Goal: Task Accomplishment & Management: Use online tool/utility

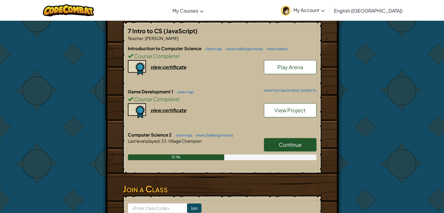
scroll to position [113, 0]
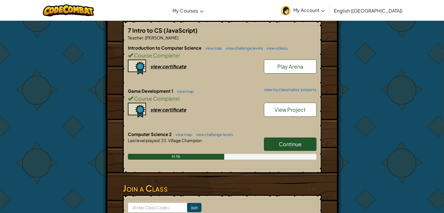
click at [289, 139] on link "Continue" at bounding box center [290, 143] width 53 height 13
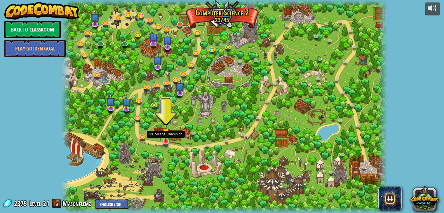
click at [164, 142] on img at bounding box center [166, 132] width 8 height 19
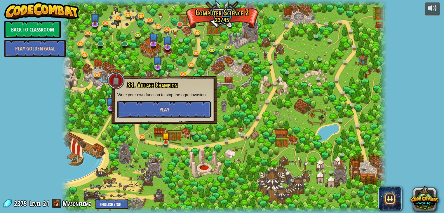
click at [153, 110] on button "Play" at bounding box center [164, 110] width 94 height 18
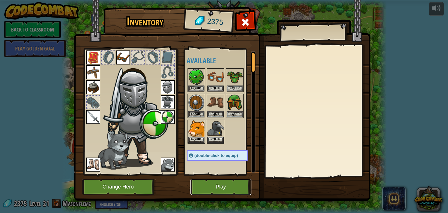
click at [215, 188] on button "Play" at bounding box center [221, 187] width 61 height 16
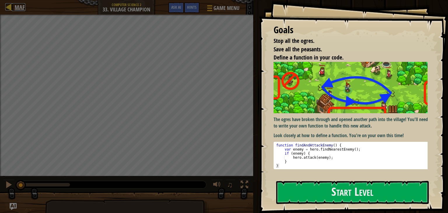
click at [7, 5] on div at bounding box center [8, 6] width 7 height 7
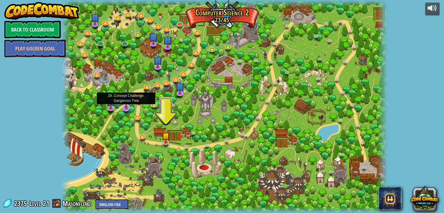
click at [126, 108] on img at bounding box center [126, 98] width 9 height 21
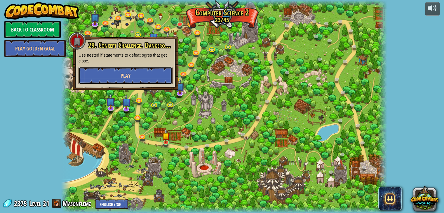
click at [121, 73] on span "Play" at bounding box center [126, 75] width 10 height 7
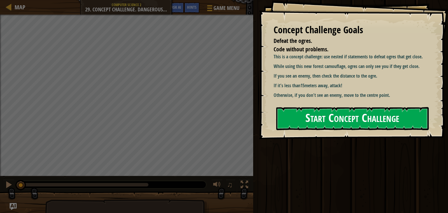
click at [294, 114] on button "Start Concept Challenge" at bounding box center [352, 118] width 153 height 23
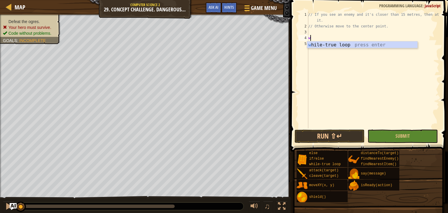
scroll to position [3, 0]
type textarea "whi"
click at [332, 45] on div "whi le-true loop press enter" at bounding box center [362, 51] width 110 height 21
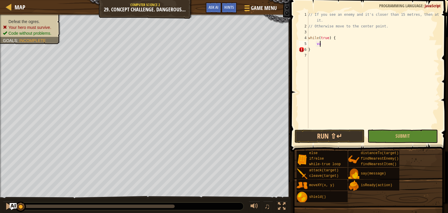
scroll to position [3, 0]
type textarea "v"
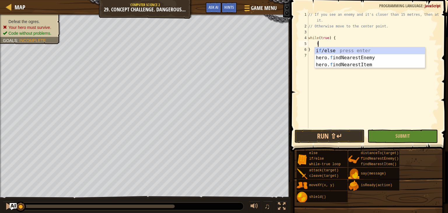
type textarea "fi"
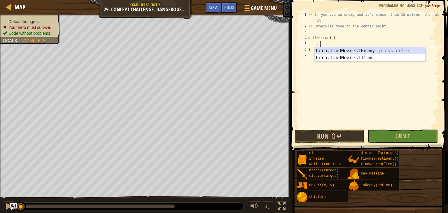
click at [332, 50] on div "hero. fi ndNearestEnemy press enter hero. fi ndNearestItem press enter" at bounding box center [370, 61] width 110 height 28
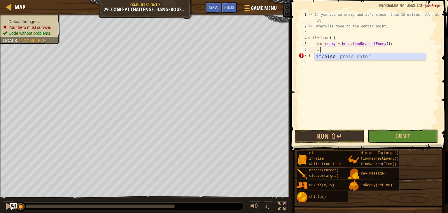
click at [334, 55] on div "if /else press enter" at bounding box center [370, 63] width 110 height 21
type textarea "if (enemy) {"
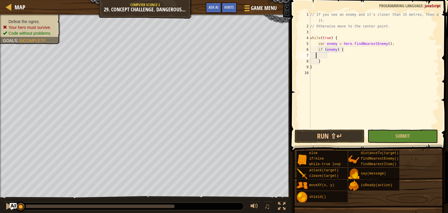
click at [317, 54] on div "// If you see an enemy and it's closer than 15 metres, then attack it. // Other…" at bounding box center [374, 79] width 130 height 134
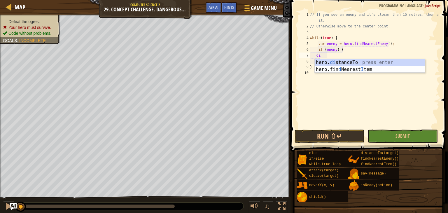
scroll to position [3, 1]
click at [334, 59] on div "hero. di stanceTo press enter hero.fin d Nearest I tem press enter" at bounding box center [370, 73] width 110 height 28
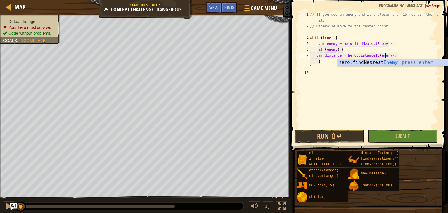
scroll to position [3, 6]
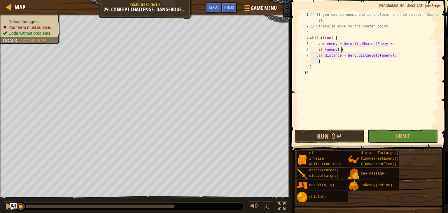
click at [412, 51] on div "// If you see an enemy and it's closer than 15 metres, then attack it. // Other…" at bounding box center [374, 79] width 130 height 134
click at [315, 62] on div "// If you see an enemy and it's closer than 15 metres, then attack it. // Other…" at bounding box center [374, 79] width 130 height 134
click at [370, 65] on div "// If you see an enemy and it's closer than 15 metres, then attack it. // Other…" at bounding box center [374, 79] width 130 height 134
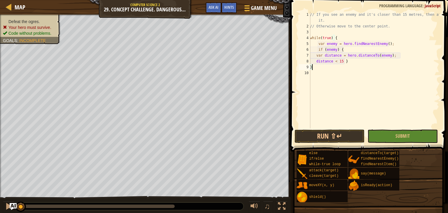
scroll to position [3, 0]
click at [340, 62] on div "// If you see an enemy and it's closer than 15 metres, then attack it. // Other…" at bounding box center [374, 79] width 130 height 134
type textarea "distance < 15 }"
click at [325, 73] on div "// If you see an enemy and it's closer than 15 metres, then attack it. // Other…" at bounding box center [374, 79] width 130 height 134
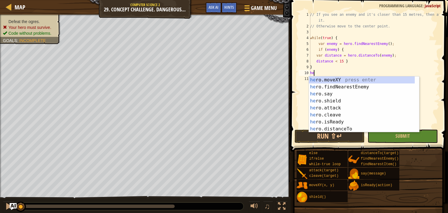
type textarea "h"
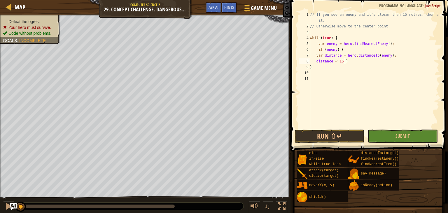
click at [348, 63] on div "// If you see an enemy and it's closer than 15 metres, then attack it. // Other…" at bounding box center [374, 79] width 130 height 134
type textarea "distance < 15 }"
click at [229, 4] on div "Hints" at bounding box center [229, 7] width 15 height 11
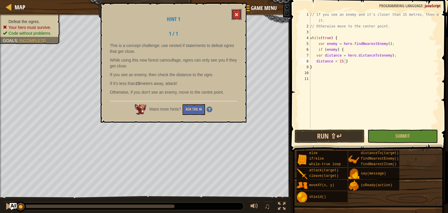
click at [236, 15] on span at bounding box center [237, 15] width 4 height 4
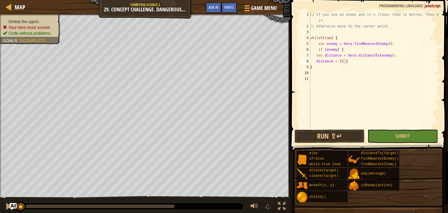
click at [350, 61] on div "// If you see an enemy and it's closer than 15 metres, then attack it. // Other…" at bounding box center [374, 79] width 130 height 134
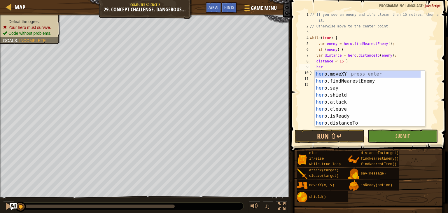
scroll to position [3, 0]
type textarea "h"
click at [339, 102] on div "her o.moveXY press enter her o.findNearestEnemy press enter her o.say press ent…" at bounding box center [368, 106] width 106 height 70
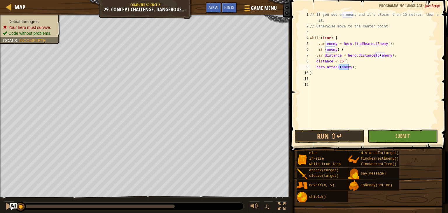
click at [359, 70] on div "// If you see an enemy and it's closer than 15 metres, then attack it. // Other…" at bounding box center [374, 79] width 130 height 134
click at [358, 67] on div "// If you see an enemy and it's closer than 15 metres, then attack it. // Other…" at bounding box center [374, 79] width 130 height 134
type textarea "hero.attack(enemy);"
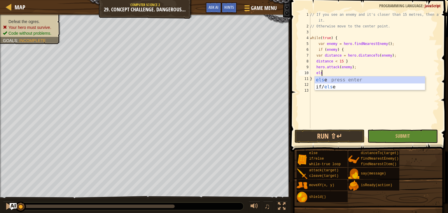
type textarea "else"
click at [360, 79] on div "else press enter if/ else press enter" at bounding box center [370, 90] width 110 height 28
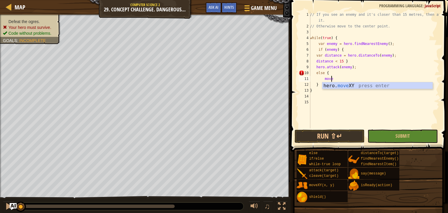
scroll to position [3, 1]
click at [341, 89] on div "// If you see an enemy and it's closer than 15 metres, then attack it. // Other…" at bounding box center [374, 79] width 130 height 134
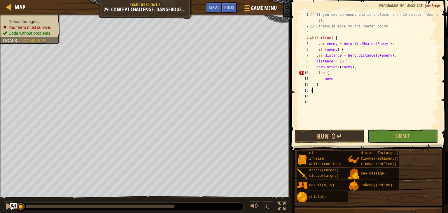
scroll to position [3, 0]
click at [332, 79] on div "// If you see an enemy and it's closer than 15 metres, then attack it. // Other…" at bounding box center [374, 79] width 130 height 134
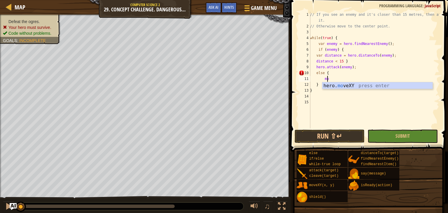
type textarea "m"
click at [332, 84] on div "hero. mov eXY press enter" at bounding box center [378, 92] width 110 height 21
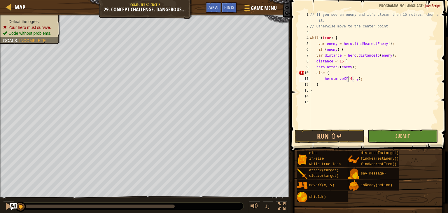
scroll to position [3, 3]
click at [356, 79] on div "// If you see an enemy and it's closer than 15 metres, then attack it. // Other…" at bounding box center [374, 79] width 130 height 134
click at [380, 134] on button "Submit" at bounding box center [403, 136] width 70 height 13
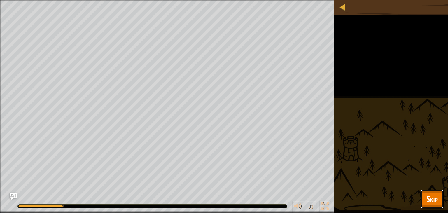
click at [432, 201] on span "Skip" at bounding box center [432, 199] width 11 height 12
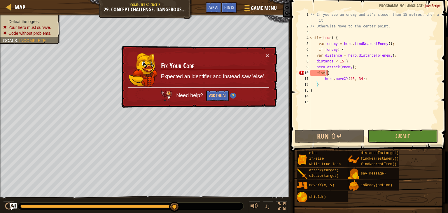
click at [329, 75] on div "// If you see an enemy and it's closer than 15 metres, then attack it. // Other…" at bounding box center [374, 79] width 130 height 134
click at [314, 72] on div "// If you see an enemy and it's closer than 15 metres, then attack it. // Other…" at bounding box center [374, 79] width 130 height 134
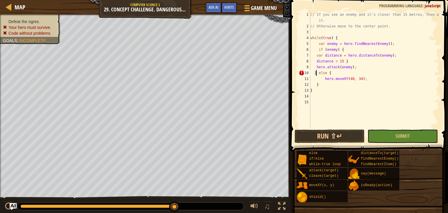
click at [374, 83] on div "// If you see an enemy and it's closer than 15 metres, then attack it. // Other…" at bounding box center [374, 79] width 130 height 134
click at [330, 75] on div "// If you see an enemy and it's closer than 15 metres, then attack it. // Other…" at bounding box center [374, 79] width 130 height 134
click at [361, 82] on div "// If you see an enemy and it's closer than 15 metres, then attack it. // Other…" at bounding box center [374, 79] width 130 height 134
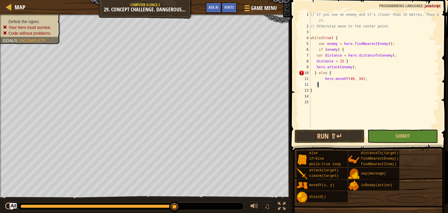
scroll to position [3, 0]
click at [368, 80] on div "// If you see an enemy and it's closer than 15 metres, then attack it. // Other…" at bounding box center [374, 79] width 130 height 134
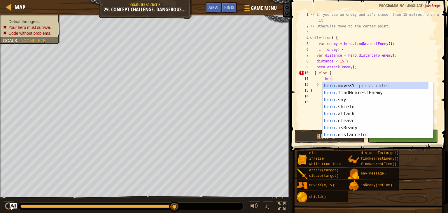
type textarea "h"
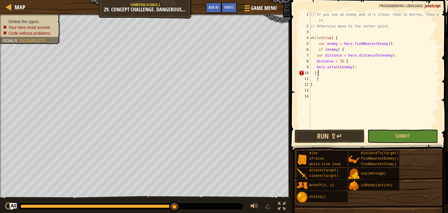
type textarea "}"
click at [406, 135] on span "Submit" at bounding box center [403, 136] width 14 height 6
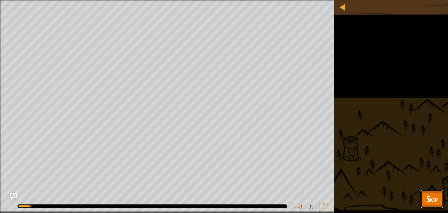
click at [423, 192] on button "Skip" at bounding box center [432, 199] width 23 height 19
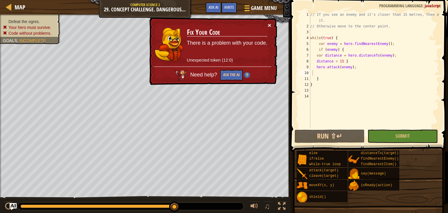
click at [269, 26] on button "×" at bounding box center [270, 25] width 4 height 6
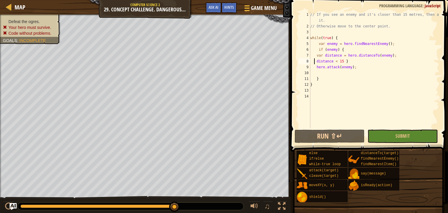
click at [315, 60] on div "// If you see an enemy and it's closer than 15 metres, then attack it. // Other…" at bounding box center [374, 79] width 130 height 134
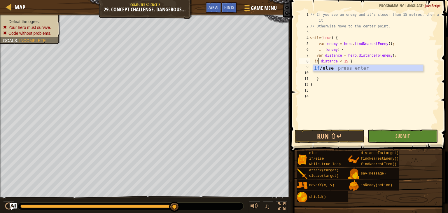
scroll to position [3, 0]
click at [323, 67] on div "if /else press enter" at bounding box center [368, 75] width 110 height 21
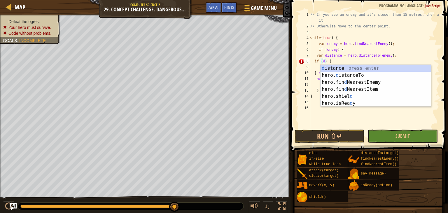
scroll to position [3, 1]
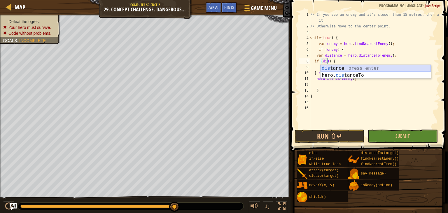
click at [339, 69] on div "dis tance press enter hero. dis tanceTo press enter" at bounding box center [376, 79] width 110 height 28
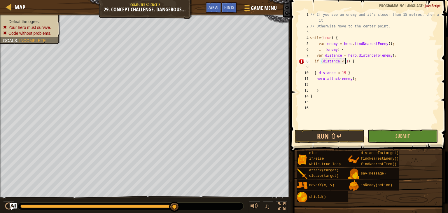
scroll to position [3, 3]
click at [347, 73] on div "// If you see an enemy and it's closer than 15 metres, then attack it. // Other…" at bounding box center [374, 79] width 130 height 134
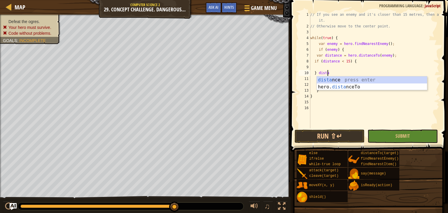
scroll to position [3, 0]
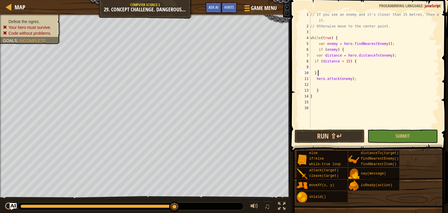
type textarea "}"
click at [316, 69] on div "// If you see an enemy and it's closer than 15 metres, then attack it. // Other…" at bounding box center [374, 79] width 130 height 134
type textarea "hero.attack(enemy);"
click at [317, 74] on div "// If you see an enemy and it's closer than 15 metres, then attack it. // Other…" at bounding box center [374, 79] width 130 height 134
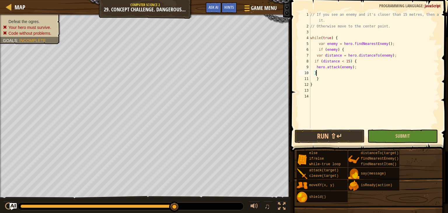
type textarea "}"
click at [391, 135] on button "Submit" at bounding box center [403, 136] width 70 height 13
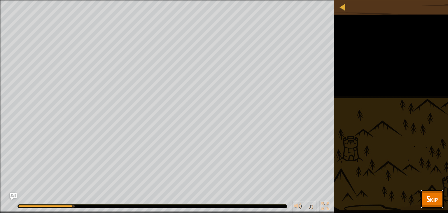
click at [433, 194] on span "Skip" at bounding box center [432, 199] width 11 height 12
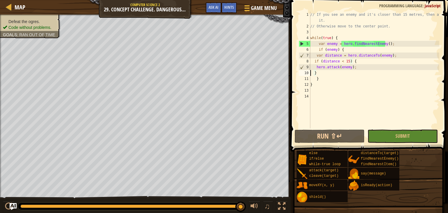
click at [311, 72] on div "// If you see an enemy and it's closer than 15 metres, then attack it. // Other…" at bounding box center [374, 79] width 130 height 134
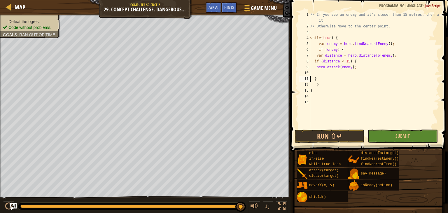
click at [316, 72] on div "// If you see an enemy and it's closer than 15 metres, then attack it. // Other…" at bounding box center [374, 79] width 130 height 134
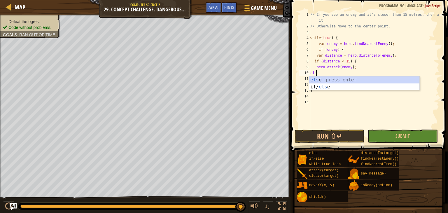
type textarea "else"
click at [327, 79] on div "else press enter if/ else press enter" at bounding box center [364, 90] width 110 height 28
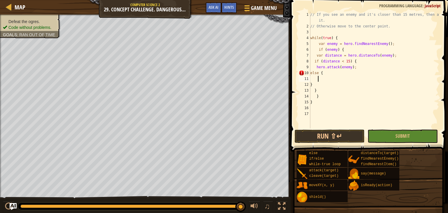
click at [327, 73] on div "// If you see an enemy and it's closer than 15 metres, then attack it. // Other…" at bounding box center [374, 79] width 130 height 134
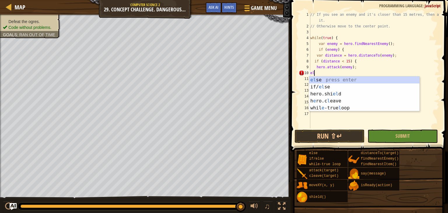
type textarea "e"
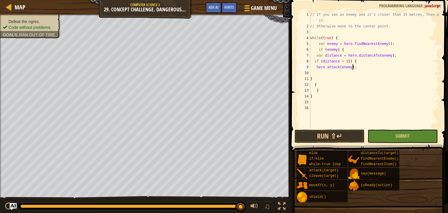
type textarea "hero.attack(enemy);"
click at [394, 141] on button "Submit" at bounding box center [403, 136] width 70 height 13
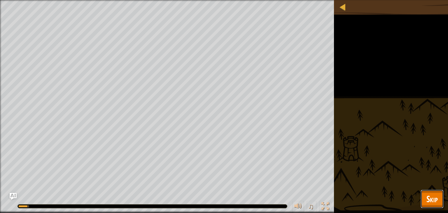
click at [428, 194] on span "Skip" at bounding box center [432, 199] width 11 height 12
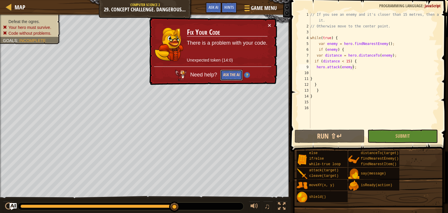
click at [226, 76] on button "Ask the AI" at bounding box center [231, 75] width 22 height 11
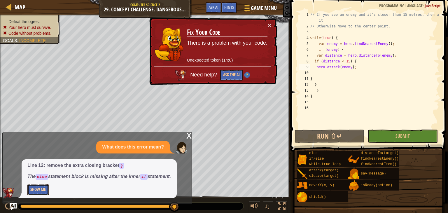
click at [34, 189] on button "Show Me" at bounding box center [37, 189] width 21 height 11
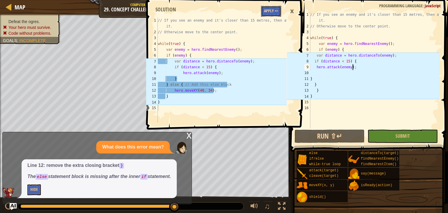
click at [265, 13] on button "Apply =>" at bounding box center [271, 11] width 20 height 11
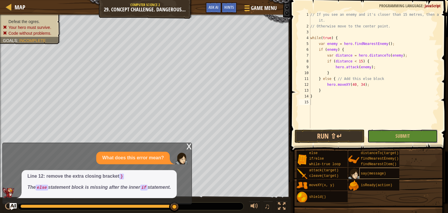
drag, startPoint x: 383, startPoint y: 139, endPoint x: 380, endPoint y: 176, distance: 36.9
click at [380, 176] on div "Hints hero.attack(enemy); 1 2 3 4 5 6 7 8 9 10 11 12 13 14 15 // If you see an …" at bounding box center [368, 105] width 159 height 210
click at [393, 130] on button "Submit" at bounding box center [403, 136] width 70 height 13
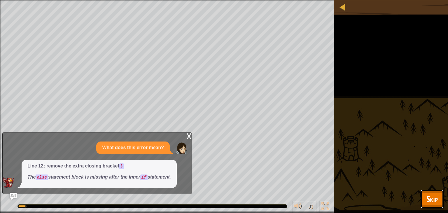
click at [425, 202] on button "Skip" at bounding box center [432, 199] width 23 height 19
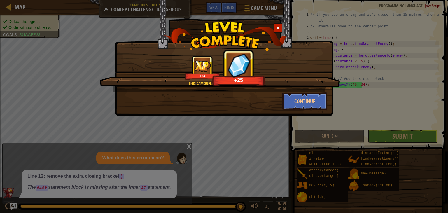
click at [279, 27] on span at bounding box center [278, 28] width 4 height 4
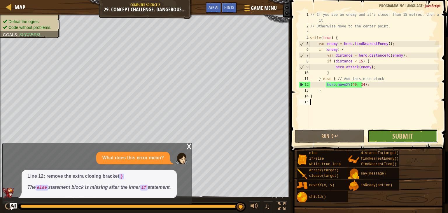
click at [414, 138] on button "Submit" at bounding box center [403, 136] width 70 height 13
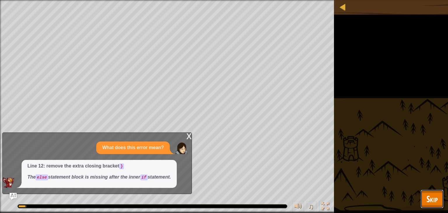
click at [426, 201] on button "Skip" at bounding box center [432, 199] width 23 height 19
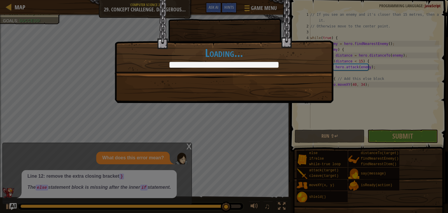
click at [407, 137] on div "This camouflage is nice, but heavy. +0 +0 Continue Loading..." at bounding box center [224, 106] width 448 height 213
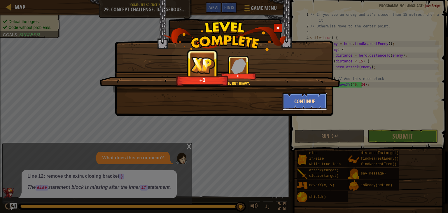
click at [311, 100] on button "Continue" at bounding box center [305, 102] width 45 height 18
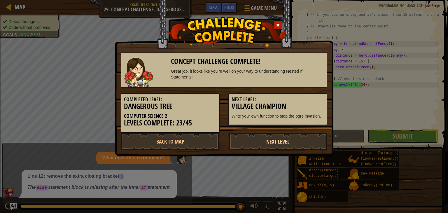
click at [249, 146] on link "Next Level" at bounding box center [278, 142] width 99 height 18
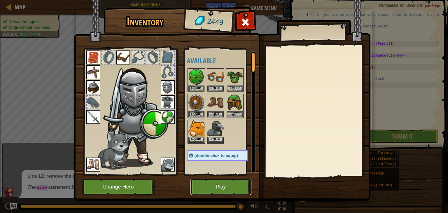
click at [215, 182] on button "Play" at bounding box center [221, 187] width 61 height 16
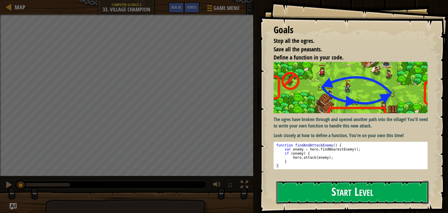
click at [306, 195] on button "Start Level" at bounding box center [352, 192] width 153 height 23
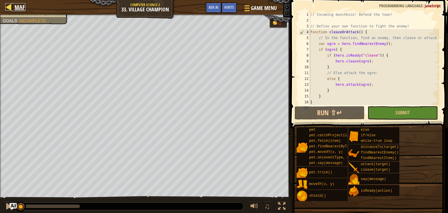
click at [18, 5] on span "Map" at bounding box center [20, 7] width 11 height 8
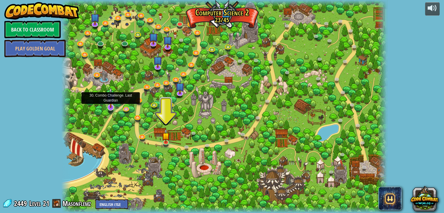
click at [111, 107] on img at bounding box center [110, 97] width 9 height 21
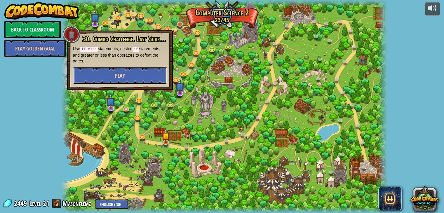
click at [147, 72] on button "Play" at bounding box center [120, 76] width 94 height 18
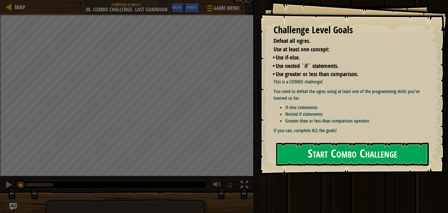
click at [333, 156] on button "Start Combo Challenge" at bounding box center [352, 154] width 153 height 23
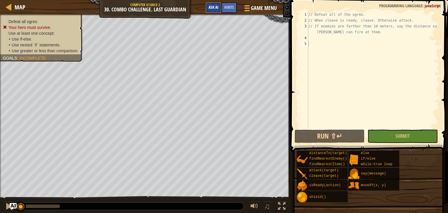
click at [211, 8] on span "Ask AI" at bounding box center [214, 7] width 10 height 6
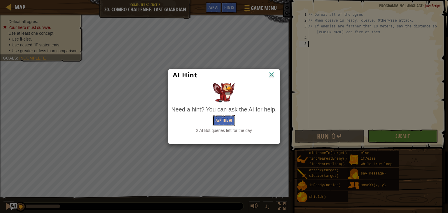
click at [230, 121] on button "Ask the AI" at bounding box center [224, 120] width 22 height 11
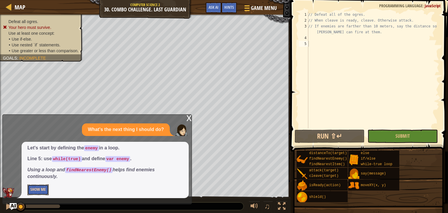
click at [43, 186] on button "Show Me" at bounding box center [37, 189] width 21 height 11
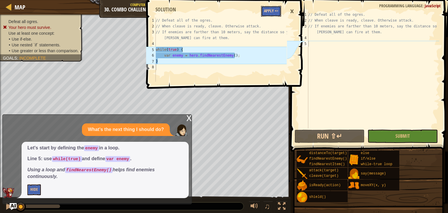
click at [264, 15] on button "Apply =>" at bounding box center [271, 11] width 20 height 11
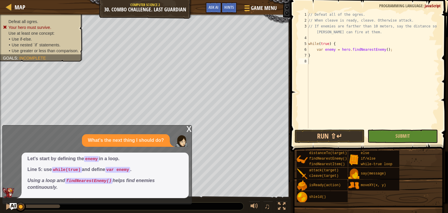
type textarea "var enemy = hero.findNearestEnemy();"
click at [392, 49] on div "// Defeat all of the ogres. // When cleave is ready, cleave. Otherwise attack. …" at bounding box center [373, 76] width 132 height 128
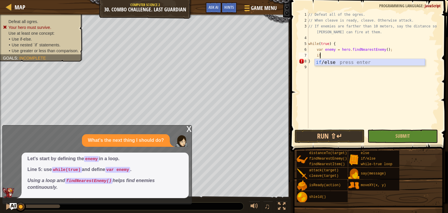
click at [392, 61] on div "if /else press enter" at bounding box center [370, 69] width 110 height 21
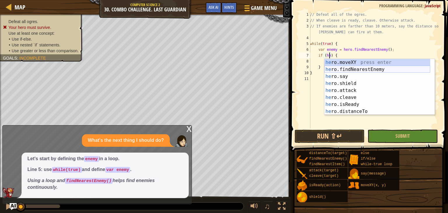
scroll to position [3, 1]
click at [360, 105] on div "her o.moveXY press enter her o.findNearestEnemy press enter her o.say press ent…" at bounding box center [378, 94] width 106 height 70
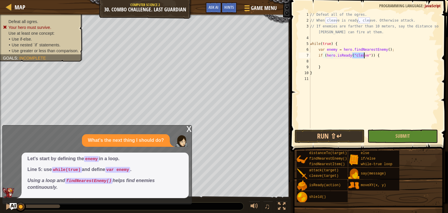
type textarea "if (hero.isReady("cleave")) {"
click at [365, 61] on div "// Defeat all of the ogres. // When cleave is ready, cleave. Otherwise attack. …" at bounding box center [374, 76] width 130 height 128
click at [370, 55] on div "// Defeat all of the ogres. // When cleave is ready, cleave. Otherwise attack. …" at bounding box center [374, 76] width 130 height 128
type textarea "if (hero.isReady("cleave")) {"
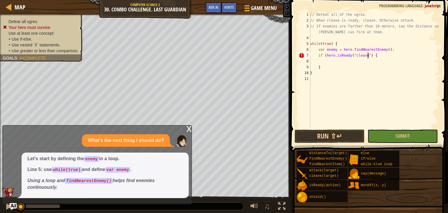
scroll to position [3, 5]
click at [376, 60] on div "// Defeat all of the ogres. // When cleave is ready, cleave. Otherwise attack. …" at bounding box center [374, 76] width 130 height 128
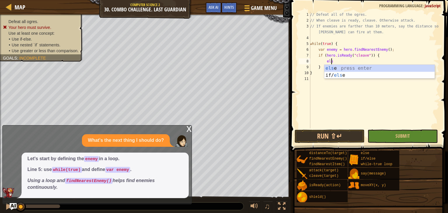
type textarea "else"
click at [351, 65] on div "else press enter if/ else press enter" at bounding box center [380, 79] width 110 height 28
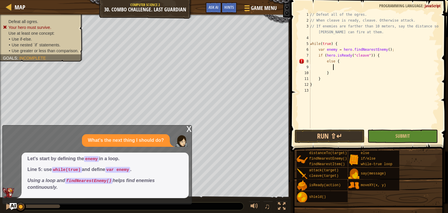
click at [325, 60] on div "// Defeat all of the ogres. // When cleave is ready, cleave. Otherwise attack. …" at bounding box center [374, 76] width 130 height 128
click at [343, 71] on div "// Defeat all of the ogres. // When cleave is ready, cleave. Otherwise attack. …" at bounding box center [374, 76] width 130 height 128
type textarea "}"
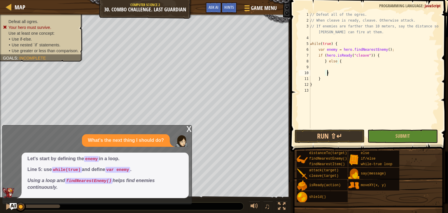
click at [335, 67] on div "// Defeat all of the ogres. // When cleave is ready, cleave. Otherwise attack. …" at bounding box center [374, 76] width 130 height 128
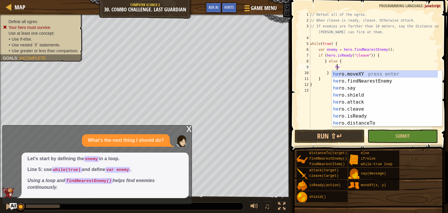
scroll to position [3, 2]
click at [349, 101] on div "her o.moveXY press enter her o.findNearestEnemy press enter her o.say press ent…" at bounding box center [385, 106] width 106 height 70
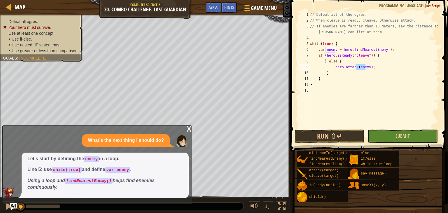
type textarea "hero.attack(enemy);"
click at [387, 137] on button "Submit" at bounding box center [403, 136] width 70 height 13
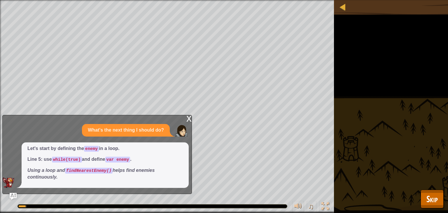
click at [187, 119] on div "x" at bounding box center [189, 118] width 5 height 6
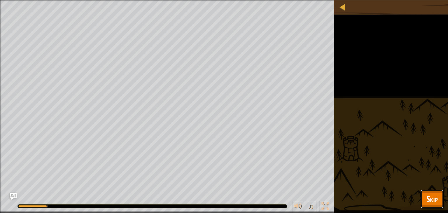
click at [432, 204] on span "Skip" at bounding box center [432, 199] width 11 height 12
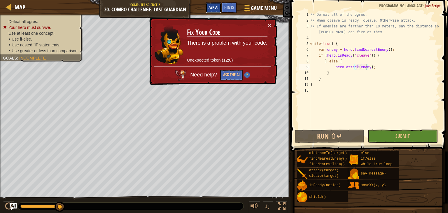
click at [212, 4] on button "Ask AI" at bounding box center [214, 7] width 16 height 11
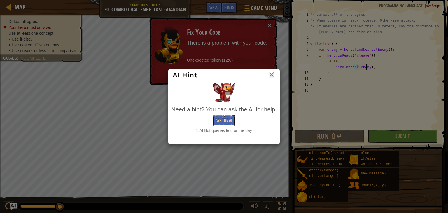
click at [217, 117] on button "Ask the AI" at bounding box center [224, 120] width 22 height 11
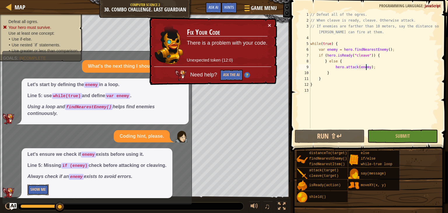
click at [40, 188] on button "Show Me" at bounding box center [37, 189] width 21 height 11
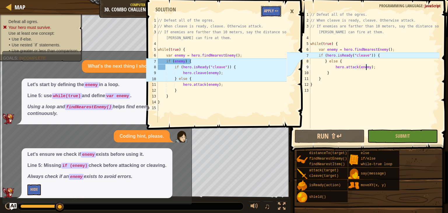
click at [268, 8] on button "Apply =>" at bounding box center [271, 11] width 20 height 11
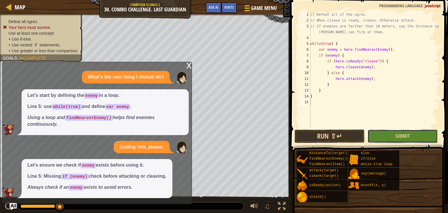
click at [374, 134] on button "Submit" at bounding box center [403, 136] width 70 height 13
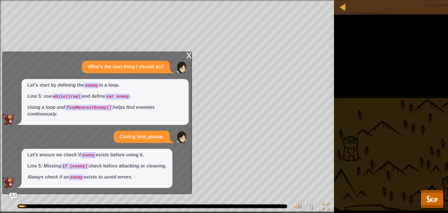
click at [189, 55] on div "x" at bounding box center [189, 55] width 5 height 6
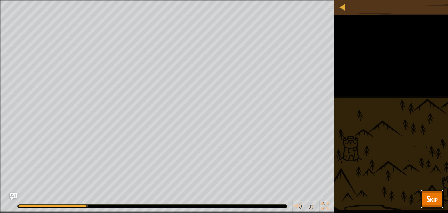
click at [434, 202] on span "Skip" at bounding box center [432, 199] width 11 height 12
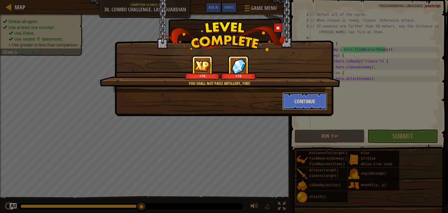
click at [304, 98] on button "Continue" at bounding box center [305, 102] width 45 height 18
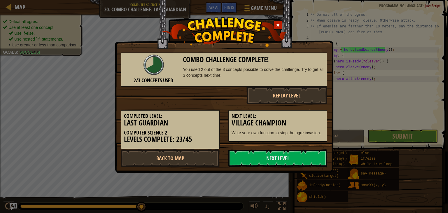
click at [332, 118] on div "2/3 Concepts Used Combo Challenge Complete! You used 2 out of the 3 concepts po…" at bounding box center [224, 107] width 218 height 120
click at [370, 119] on div "2/3 Concepts Used Combo Challenge Complete! You used 2 out of the 3 concepts po…" at bounding box center [224, 106] width 448 height 213
click at [231, 154] on link "Next Level" at bounding box center [278, 158] width 99 height 18
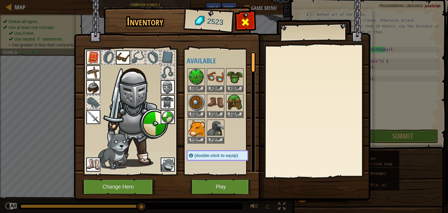
click at [244, 22] on span at bounding box center [245, 22] width 9 height 9
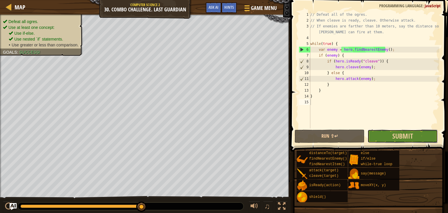
click at [375, 133] on button "Submit" at bounding box center [403, 136] width 70 height 13
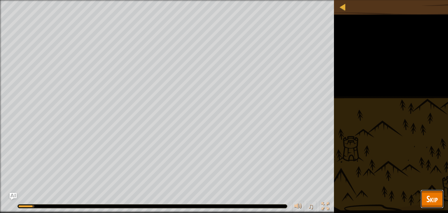
click at [428, 202] on span "Skip" at bounding box center [432, 199] width 11 height 12
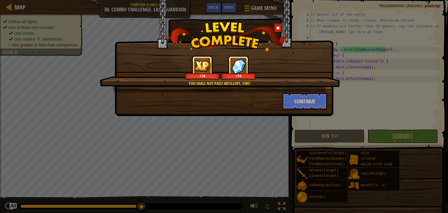
click at [277, 25] on div at bounding box center [278, 28] width 9 height 10
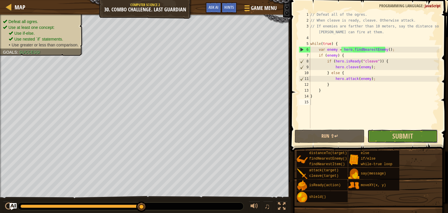
click at [385, 137] on button "Submit" at bounding box center [403, 136] width 70 height 13
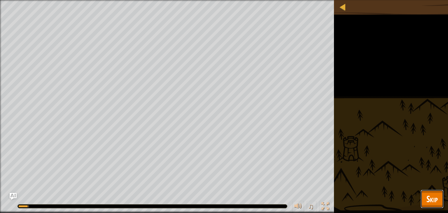
click at [435, 197] on span "Skip" at bounding box center [432, 199] width 11 height 12
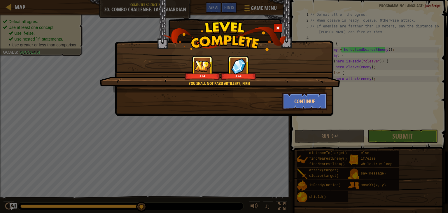
click at [276, 28] on span at bounding box center [278, 28] width 4 height 4
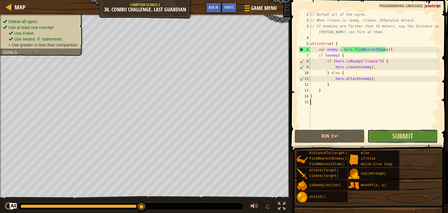
click at [400, 136] on span "Submit" at bounding box center [403, 135] width 21 height 9
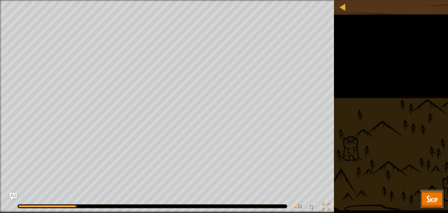
click at [427, 205] on button "Skip" at bounding box center [432, 199] width 23 height 19
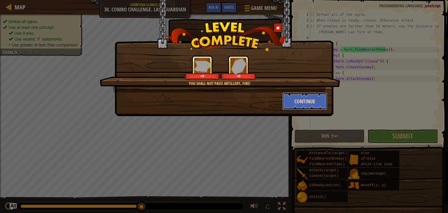
click at [293, 102] on button "Continue" at bounding box center [305, 102] width 45 height 18
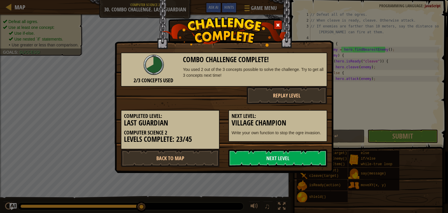
click at [279, 20] on div at bounding box center [278, 25] width 9 height 10
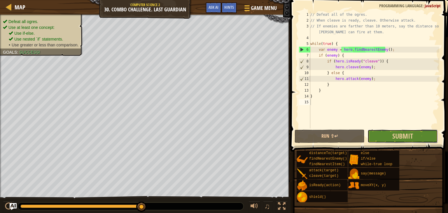
click at [417, 132] on button "Submit" at bounding box center [403, 136] width 70 height 13
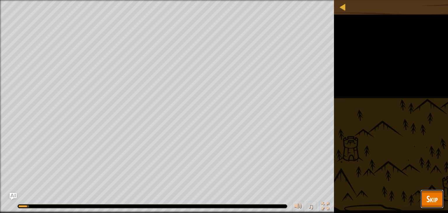
click at [423, 196] on button "Skip" at bounding box center [432, 199] width 23 height 19
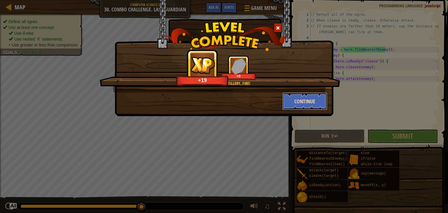
click at [292, 99] on button "Continue" at bounding box center [305, 102] width 45 height 18
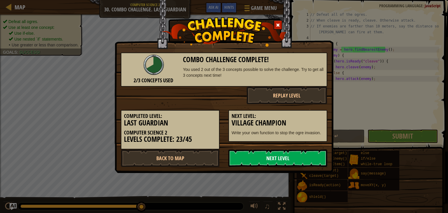
click at [266, 158] on link "Next Level" at bounding box center [278, 158] width 99 height 18
